Goal: Task Accomplishment & Management: Manage account settings

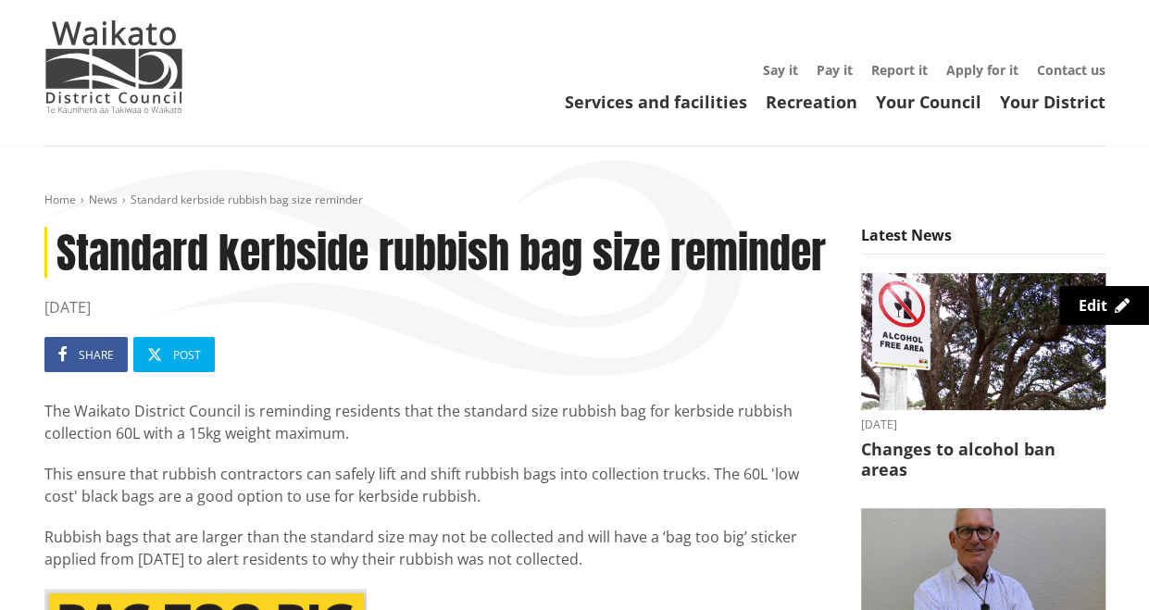
scroll to position [38, 0]
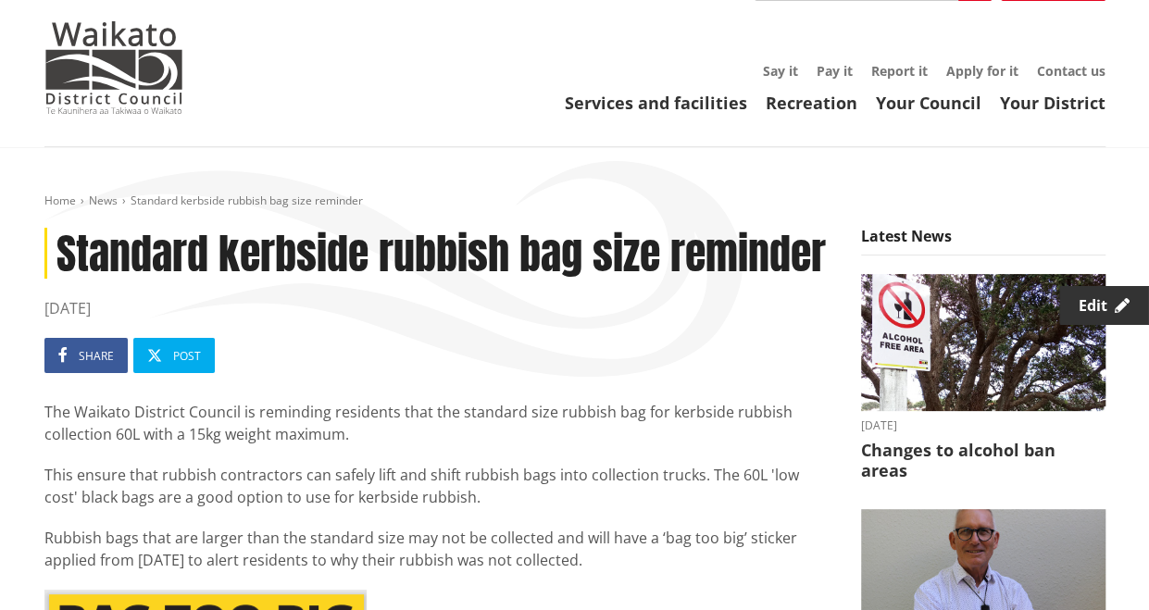
click at [1101, 299] on span "Edit" at bounding box center [1093, 305] width 29 height 20
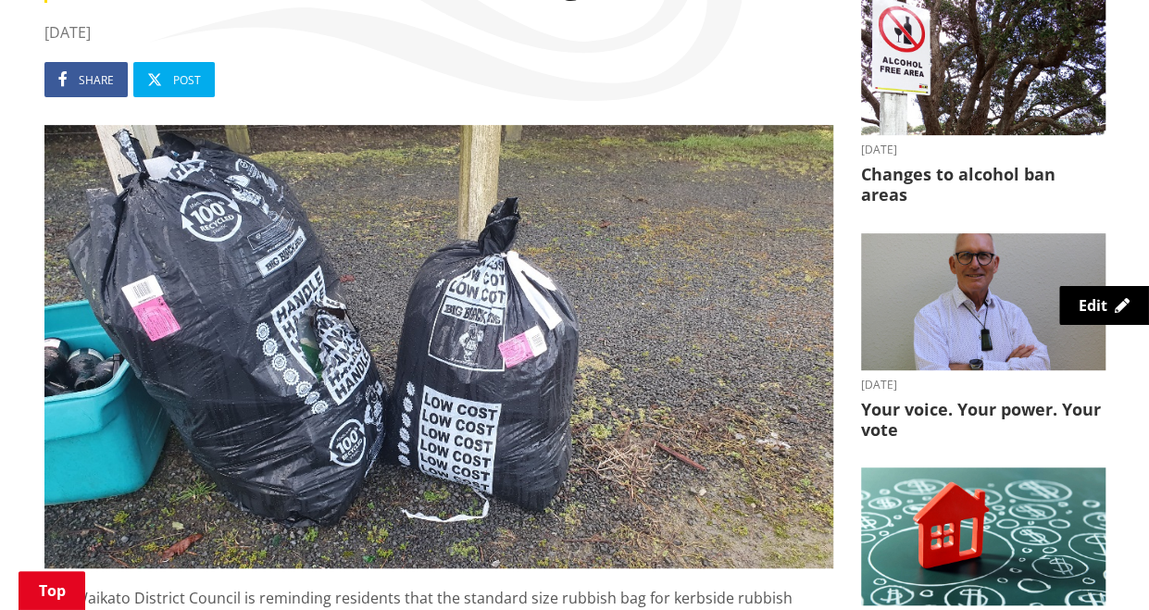
scroll to position [313, 0]
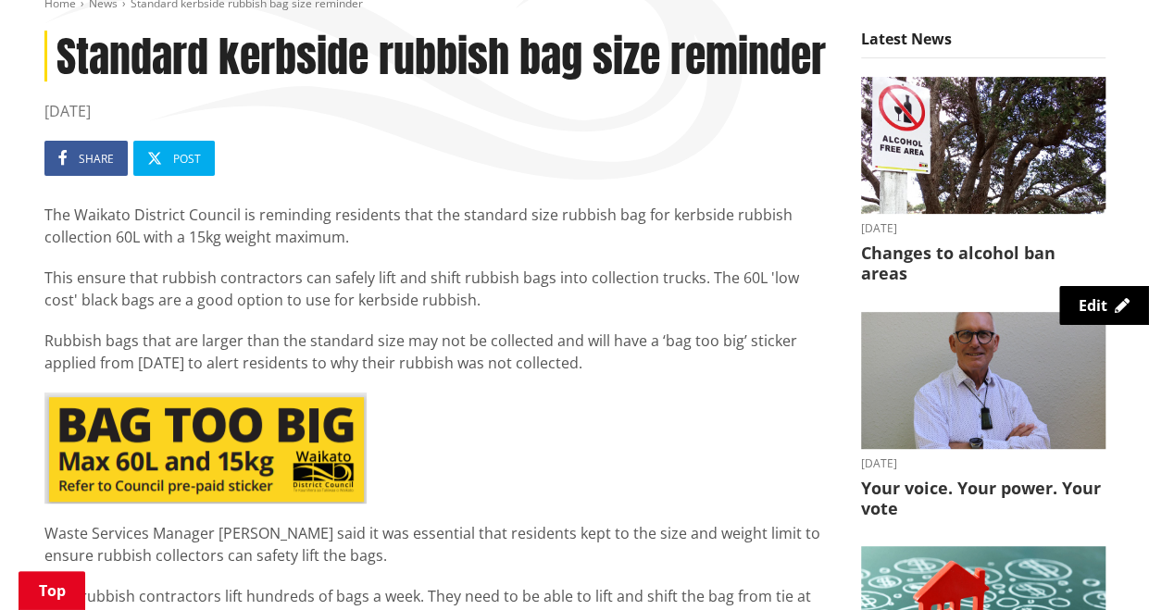
scroll to position [236, 0]
